Goal: Understand process/instructions: Learn how to perform a task or action

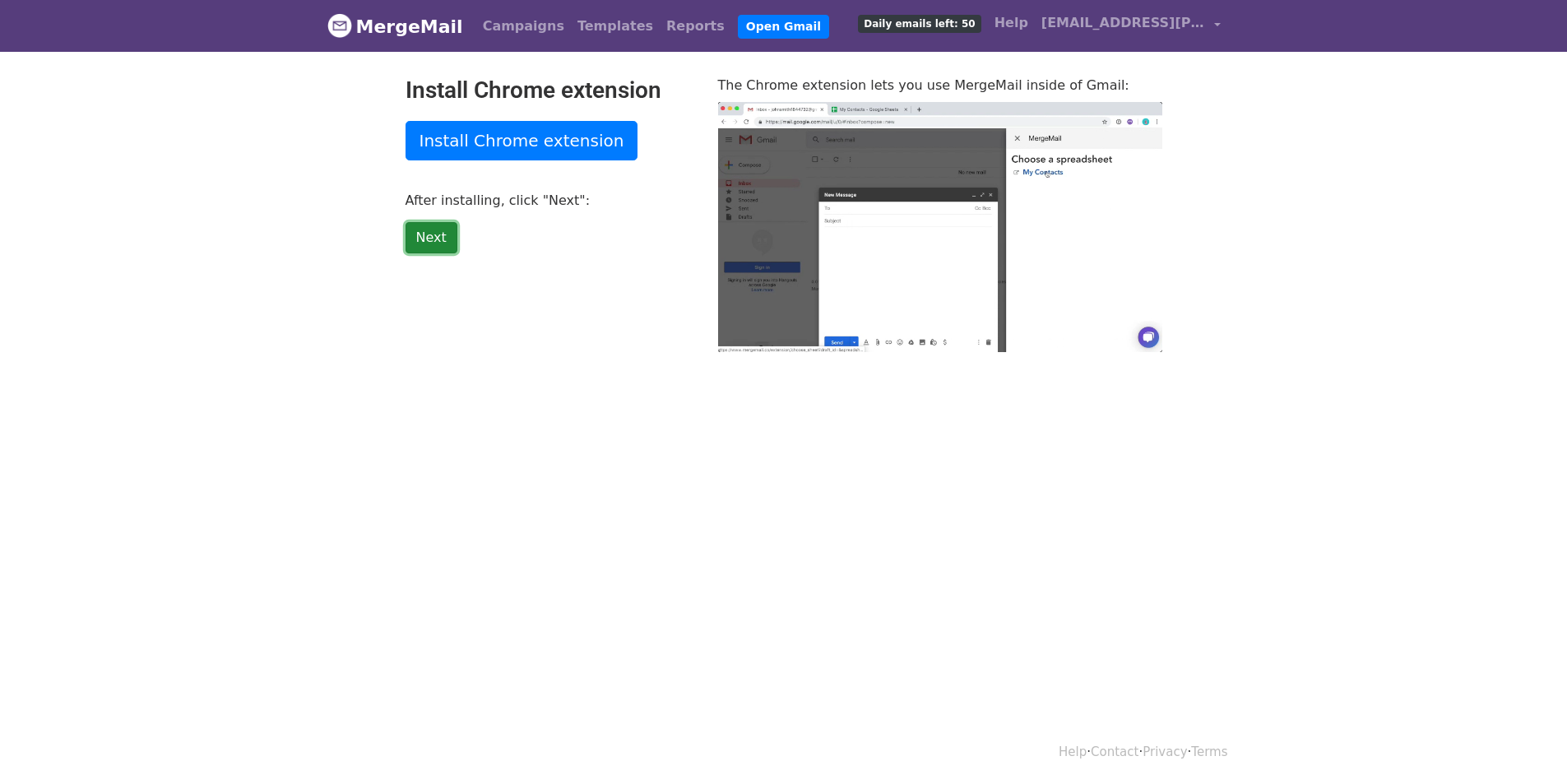
click at [442, 240] on link "Next" at bounding box center [431, 237] width 52 height 31
type input "20.18"
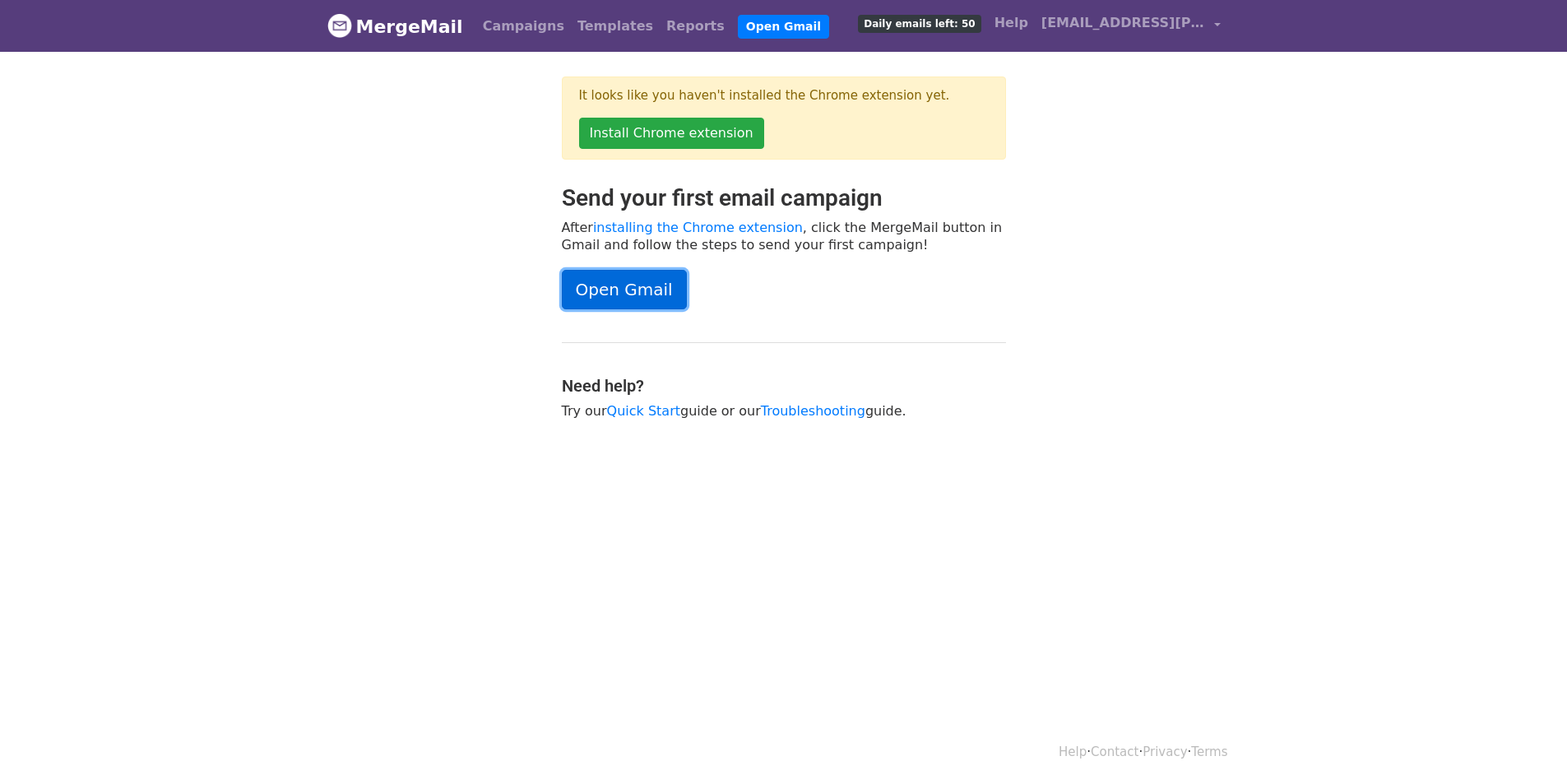
click at [580, 281] on link "Open Gmail" at bounding box center [624, 289] width 125 height 40
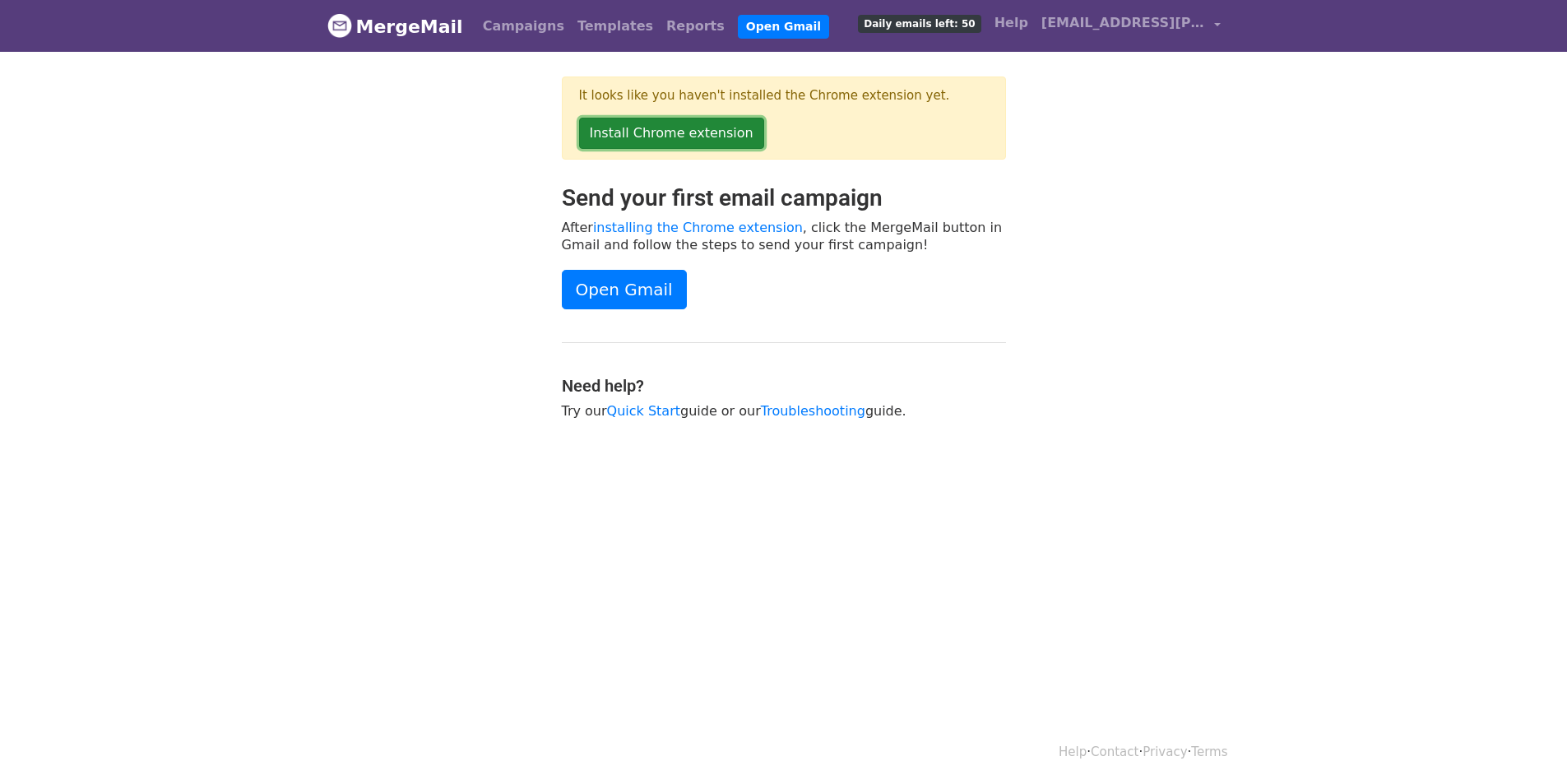
click at [692, 133] on link "Install Chrome extension" at bounding box center [672, 133] width 185 height 31
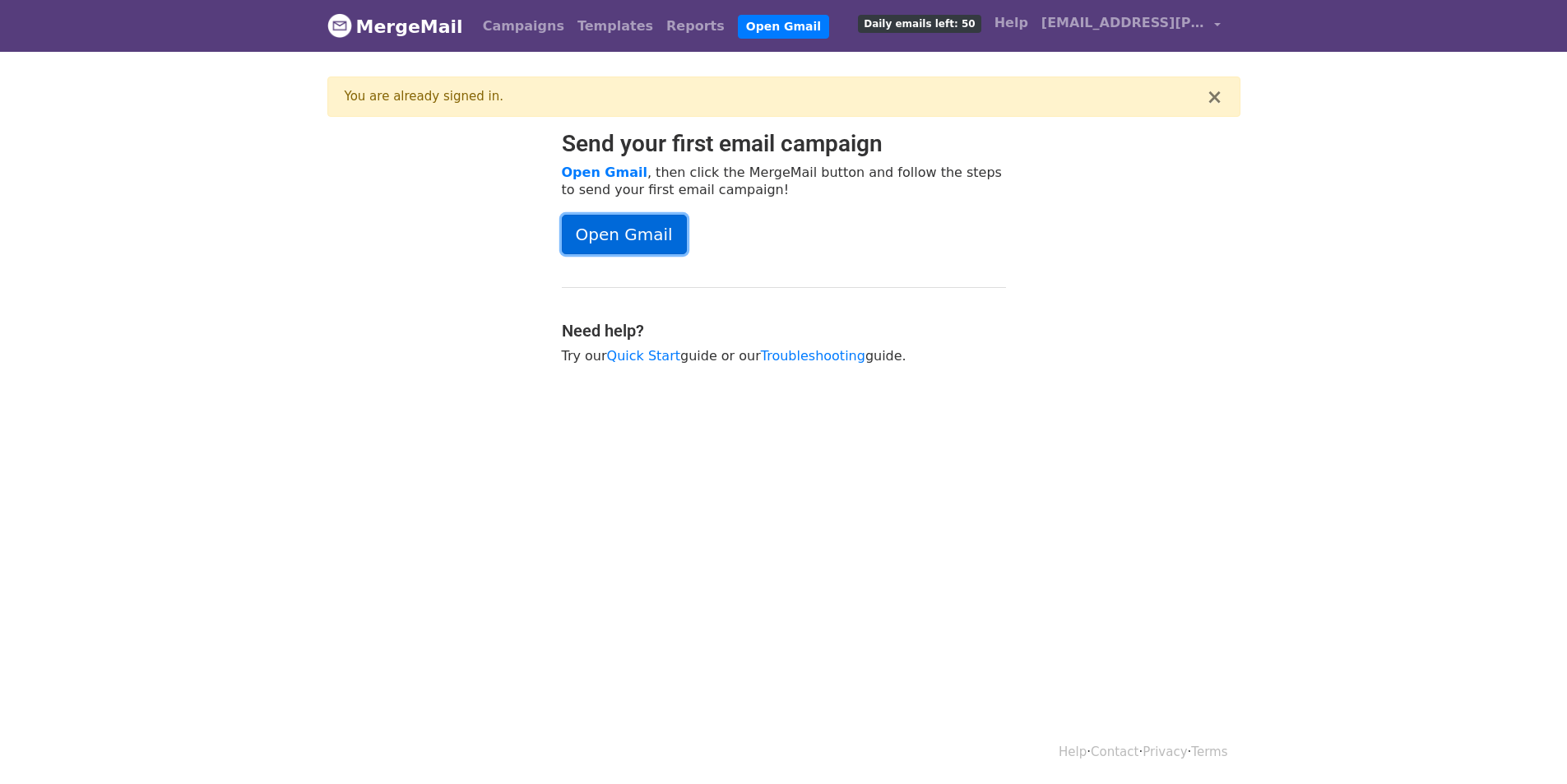
click at [605, 245] on link "Open Gmail" at bounding box center [624, 234] width 125 height 40
